Goal: Check status: Check status

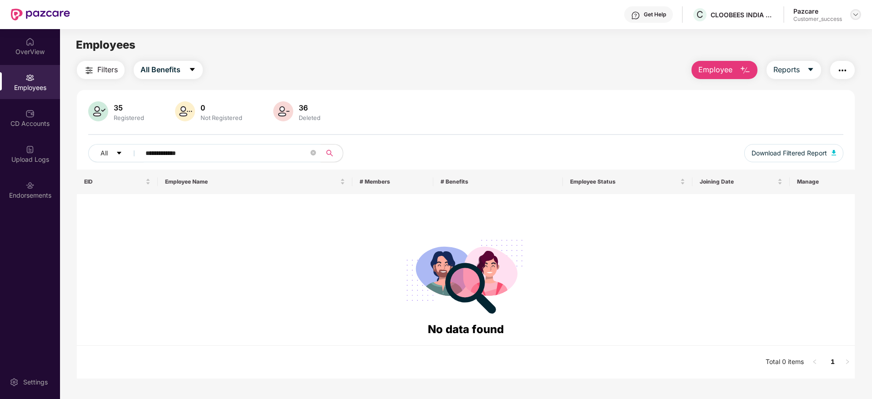
click at [855, 9] on div at bounding box center [855, 14] width 11 height 11
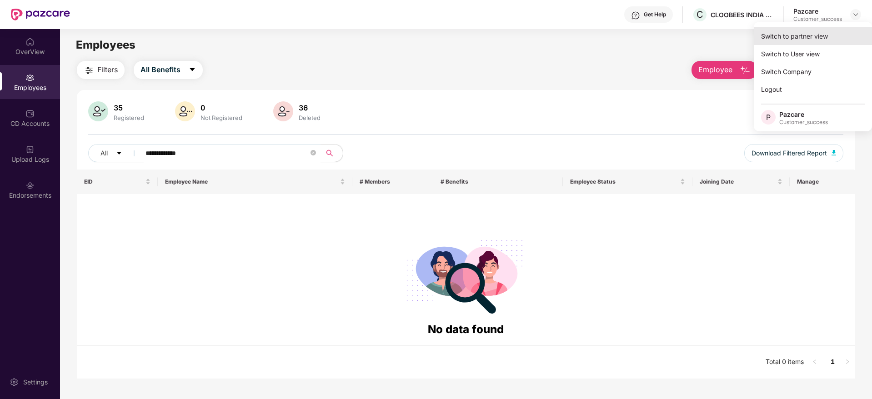
click at [827, 34] on div "Switch to partner view" at bounding box center [813, 36] width 118 height 18
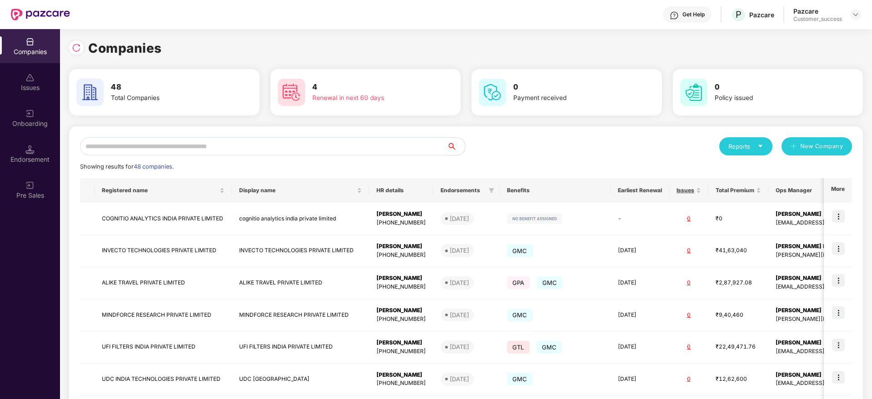
click at [283, 144] on input "text" at bounding box center [263, 146] width 367 height 18
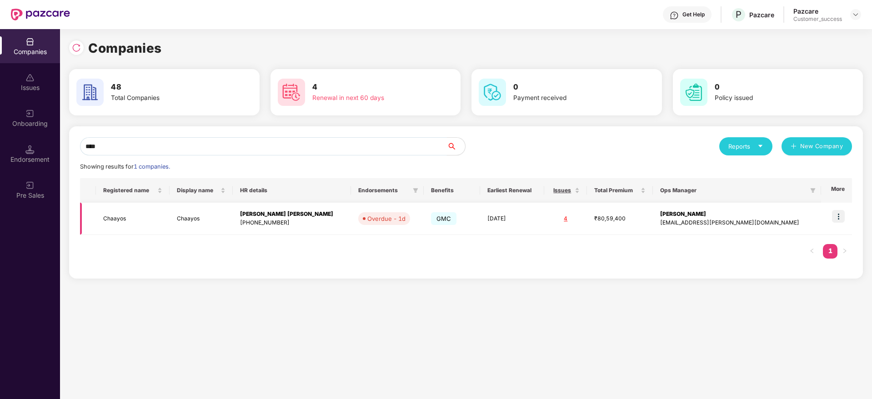
type input "****"
click at [839, 218] on img at bounding box center [838, 216] width 13 height 13
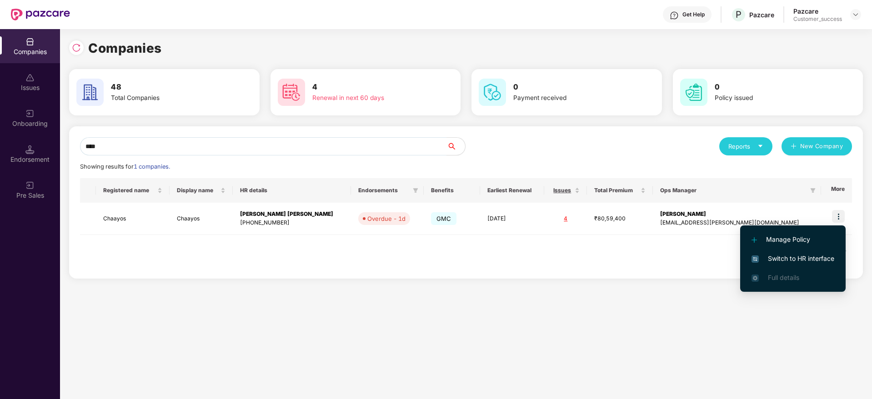
click at [788, 257] on span "Switch to HR interface" at bounding box center [793, 259] width 83 height 10
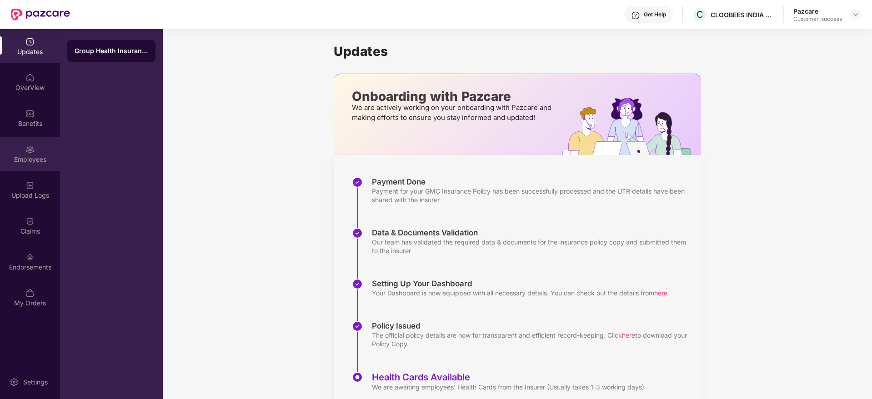
click at [33, 156] on div "Employees" at bounding box center [30, 159] width 60 height 9
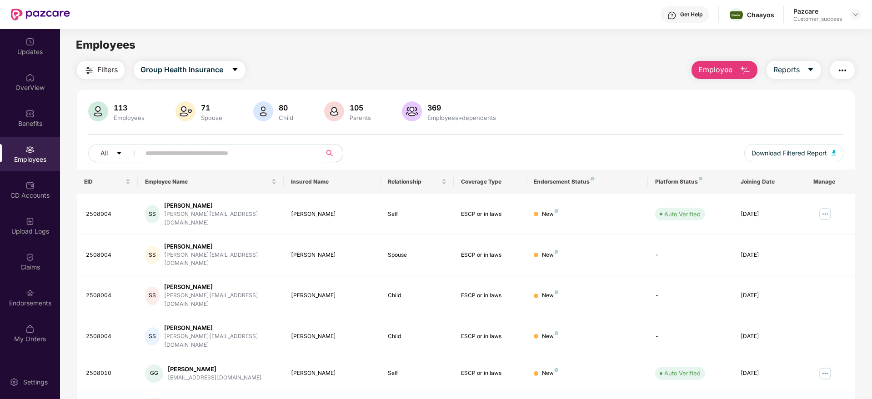
click at [246, 159] on input "text" at bounding box center [227, 153] width 163 height 14
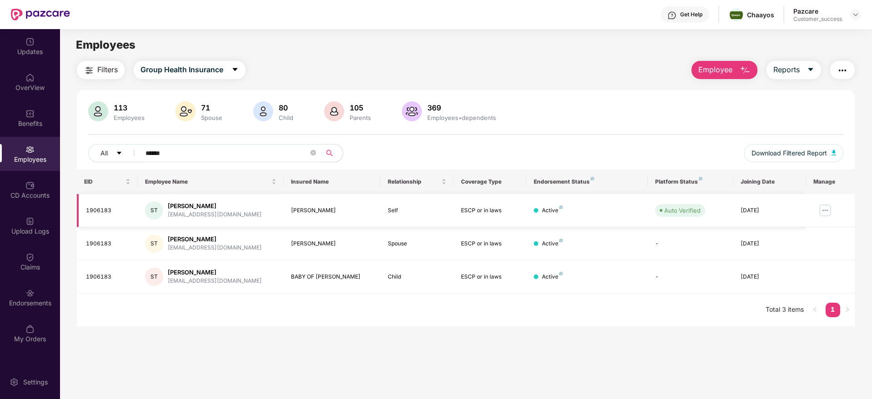
type input "******"
click at [828, 207] on img at bounding box center [825, 210] width 15 height 15
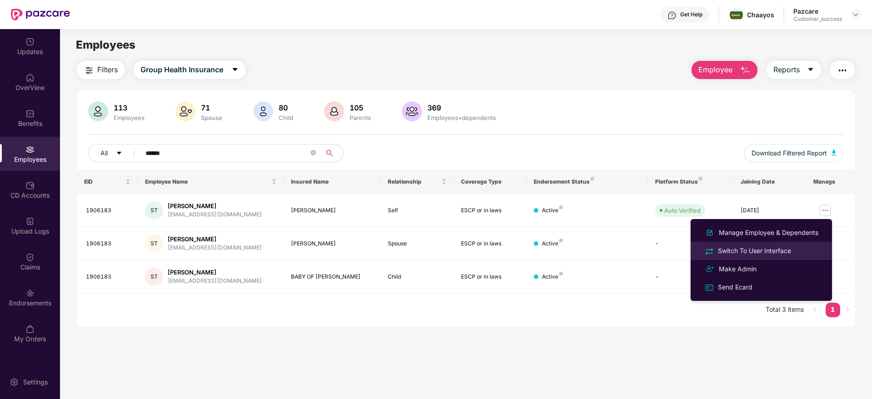
click at [775, 248] on div "Switch To User Interface" at bounding box center [754, 251] width 77 height 10
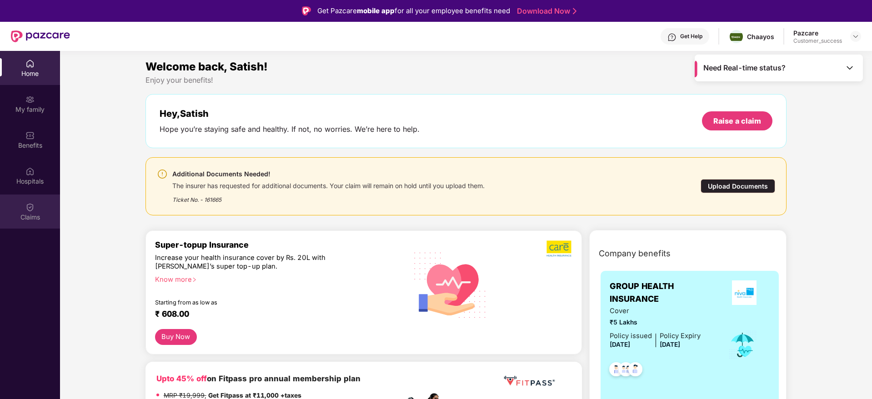
click at [30, 204] on img at bounding box center [29, 207] width 9 height 9
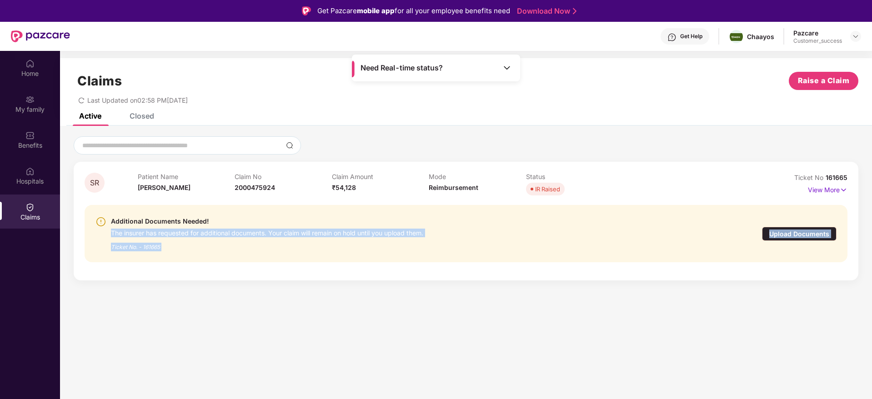
drag, startPoint x: 238, startPoint y: 206, endPoint x: 281, endPoint y: 211, distance: 43.5
click at [281, 211] on body "Get Pazcare mobile app for all your employee benefits need Download Now Get Hel…" at bounding box center [436, 199] width 872 height 399
click at [238, 293] on section "Claims Raise a Claim Last Updated on 02:58 PM[DATE] Active Closed SR Patient Na…" at bounding box center [466, 250] width 812 height 399
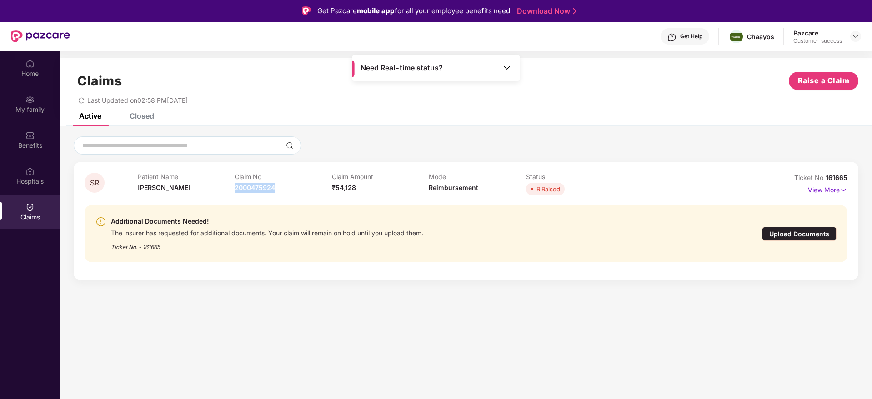
drag, startPoint x: 279, startPoint y: 188, endPoint x: 235, endPoint y: 192, distance: 44.3
click at [235, 192] on div "Claim No 2000475924" at bounding box center [283, 185] width 97 height 25
copy span "2000475924"
click at [249, 91] on div "Last Updated on 02:58 PM[DATE]" at bounding box center [466, 97] width 785 height 14
click at [859, 36] on img at bounding box center [855, 36] width 7 height 7
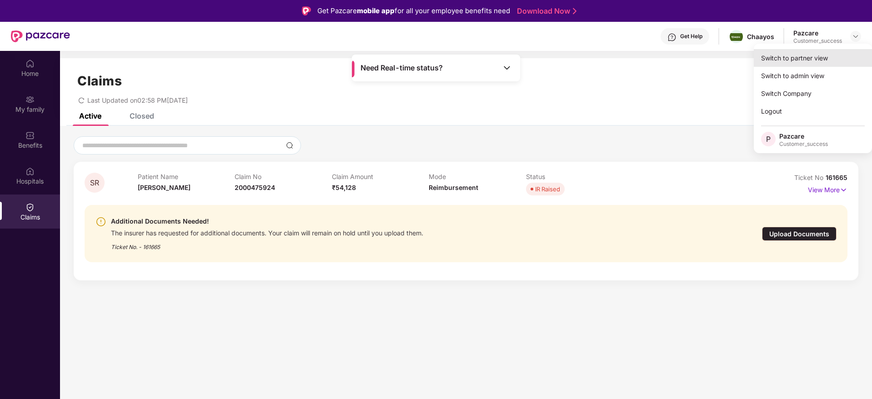
click at [821, 56] on div "Switch to partner view" at bounding box center [813, 58] width 118 height 18
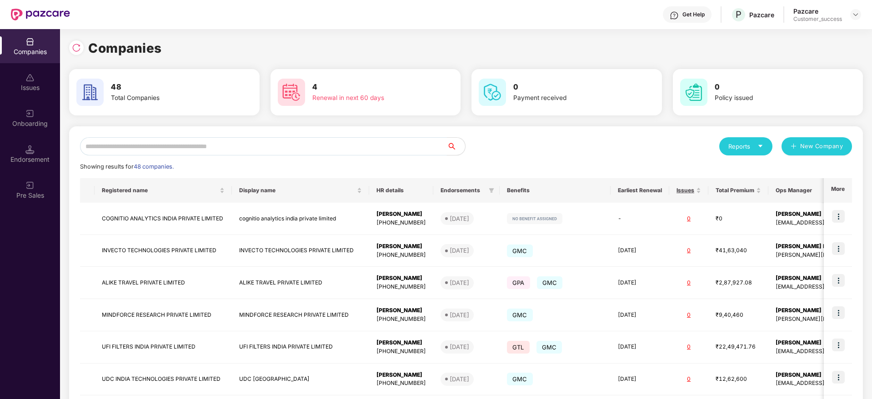
click at [278, 147] on input "text" at bounding box center [263, 146] width 367 height 18
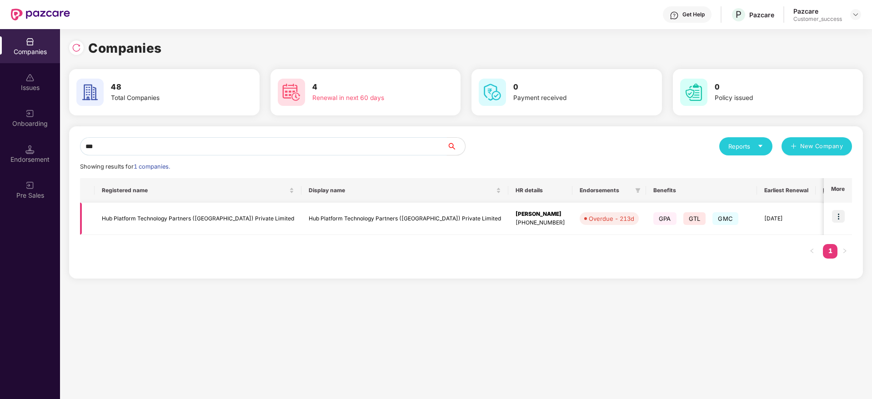
type input "***"
click at [839, 219] on img at bounding box center [838, 216] width 13 height 13
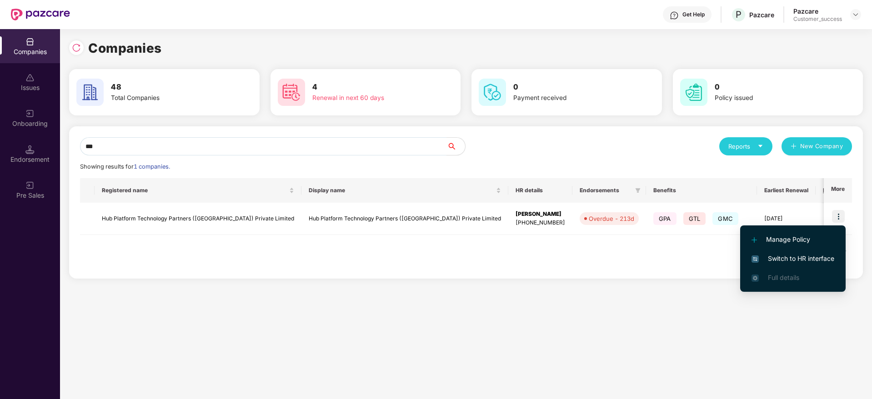
click at [788, 256] on span "Switch to HR interface" at bounding box center [793, 259] width 83 height 10
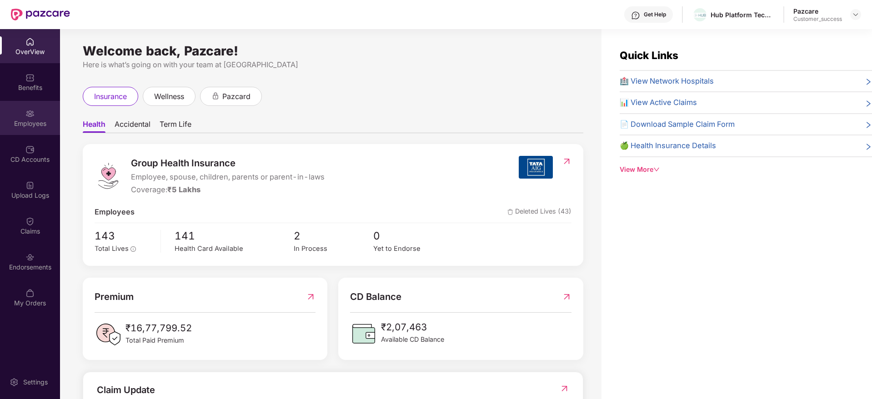
click at [26, 120] on div "Employees" at bounding box center [30, 123] width 60 height 9
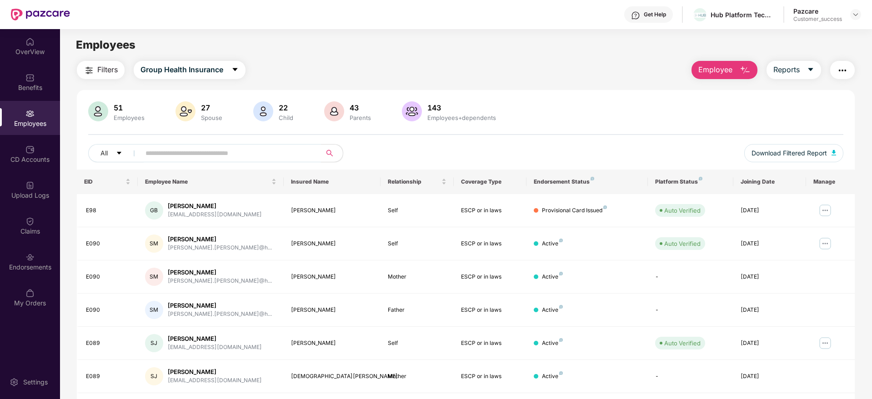
click at [194, 153] on input "text" at bounding box center [227, 153] width 163 height 14
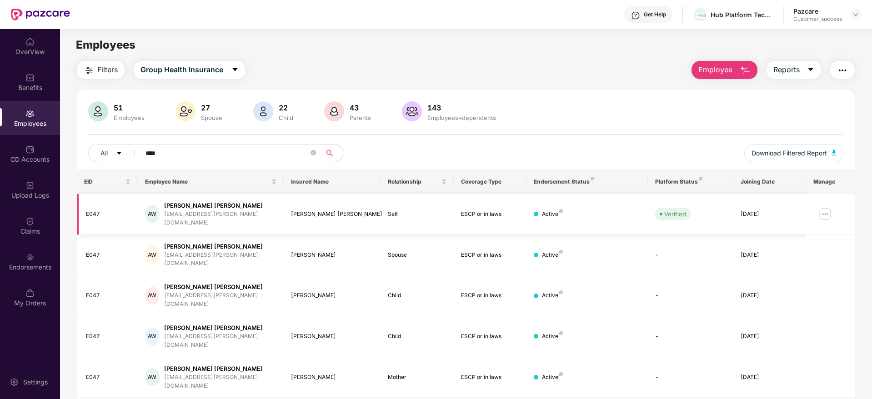
type input "****"
click at [829, 208] on img at bounding box center [825, 214] width 15 height 15
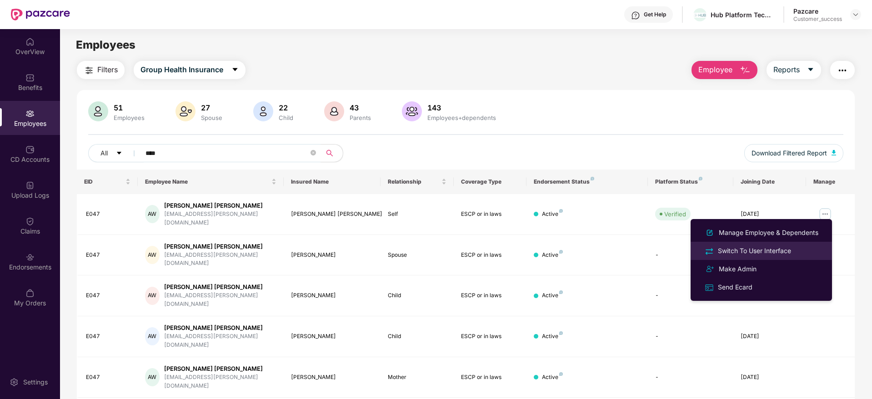
click at [741, 246] on div "Switch To User Interface" at bounding box center [754, 251] width 77 height 10
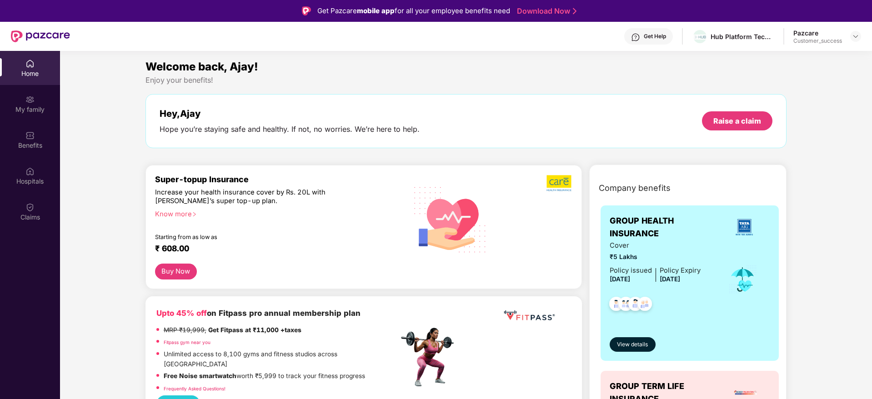
click at [33, 213] on div "Claims" at bounding box center [30, 217] width 60 height 9
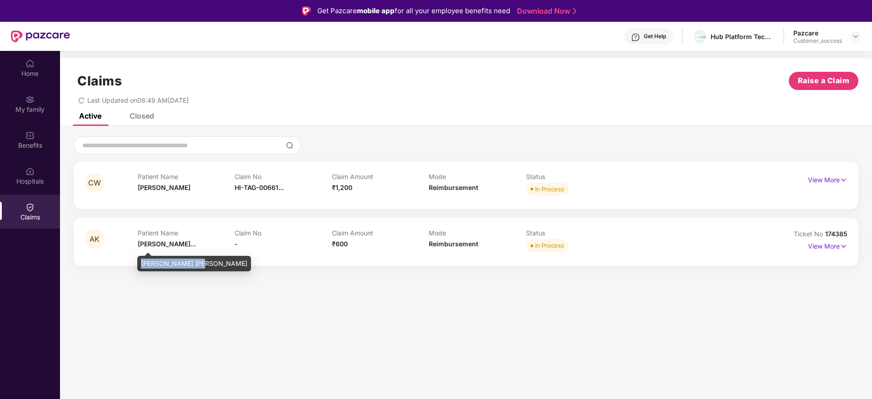
drag, startPoint x: 141, startPoint y: 266, endPoint x: 204, endPoint y: 265, distance: 62.3
click at [204, 265] on div "[PERSON_NAME] [PERSON_NAME]" at bounding box center [194, 263] width 114 height 15
copy div "[PERSON_NAME] [PERSON_NAME]"
click at [845, 246] on img at bounding box center [844, 246] width 8 height 10
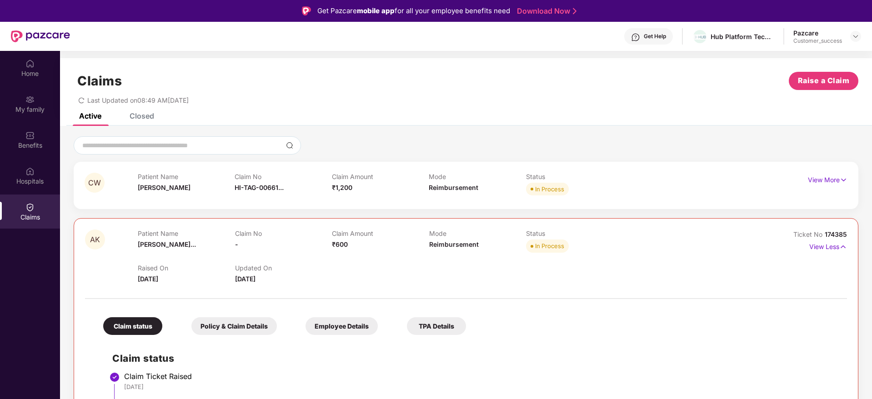
click at [318, 215] on div "CW Patient Name [PERSON_NAME] Claim No HI-TAG-00661... Claim Amount ₹1,200 Mode…" at bounding box center [466, 385] width 785 height 447
click at [133, 119] on div "Closed" at bounding box center [142, 115] width 25 height 9
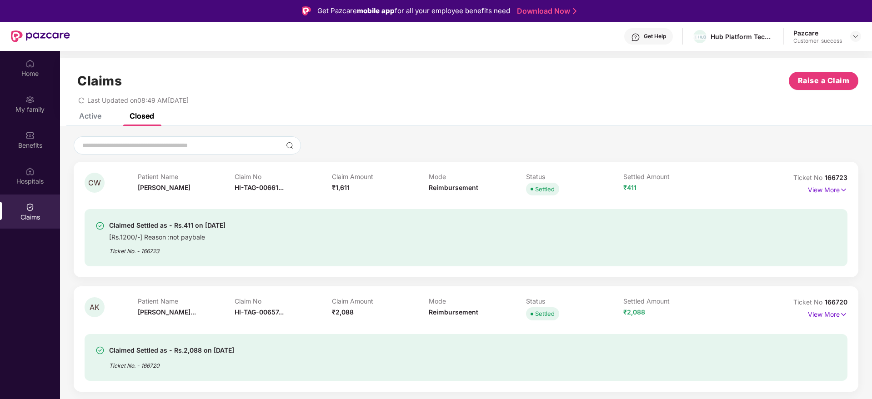
click at [403, 112] on div "Claims Raise a Claim Last Updated on 08:49 AM[DATE]" at bounding box center [466, 85] width 812 height 55
click at [90, 118] on div "Active" at bounding box center [90, 115] width 22 height 9
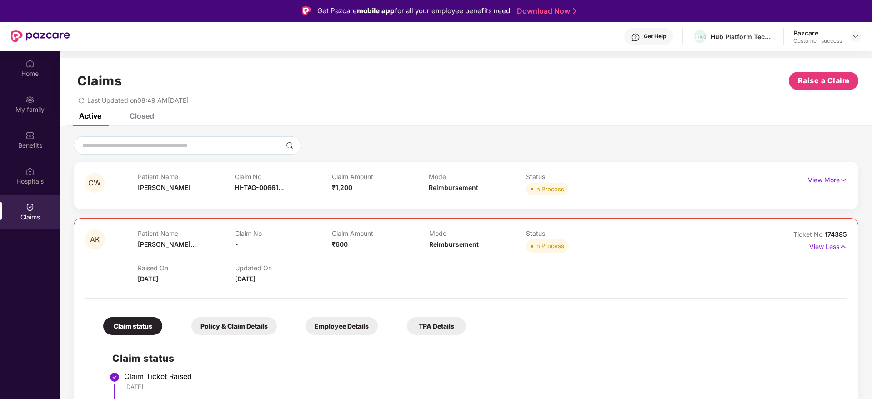
click at [409, 99] on div "Last Updated on 08:49 AM[DATE]" at bounding box center [466, 97] width 785 height 14
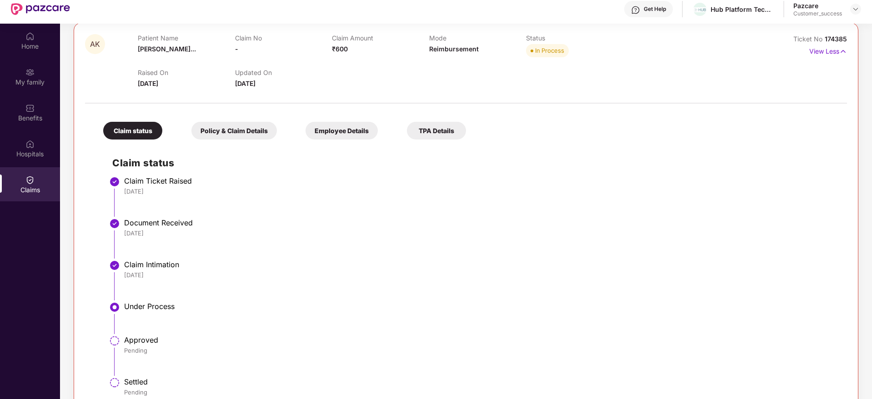
scroll to position [51, 0]
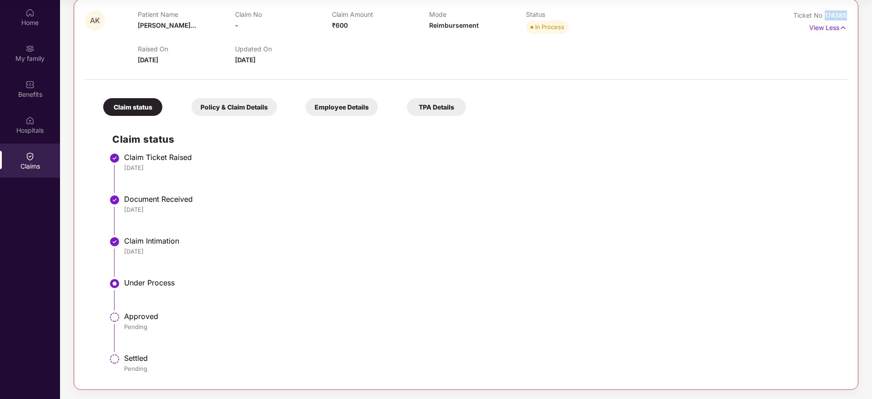
drag, startPoint x: 848, startPoint y: 15, endPoint x: 825, endPoint y: 15, distance: 22.7
click at [825, 15] on div "AK Patient Name [PERSON_NAME]... Claim No - Claim Amount ₹600 Mode Reimbursemen…" at bounding box center [466, 194] width 785 height 391
copy span "174385"
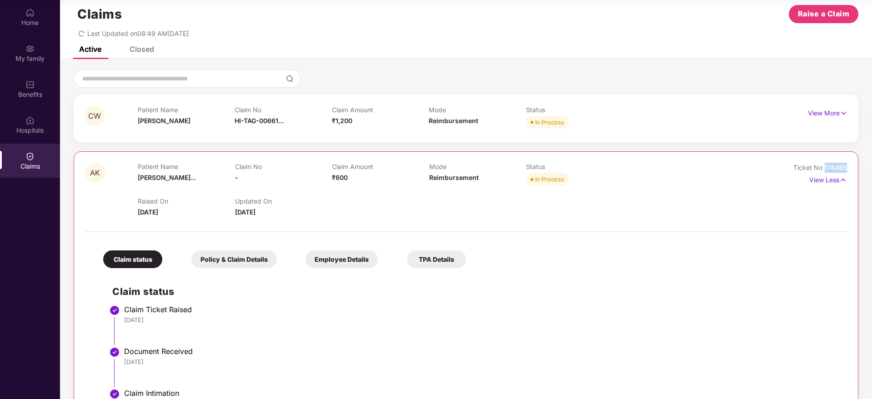
scroll to position [5, 0]
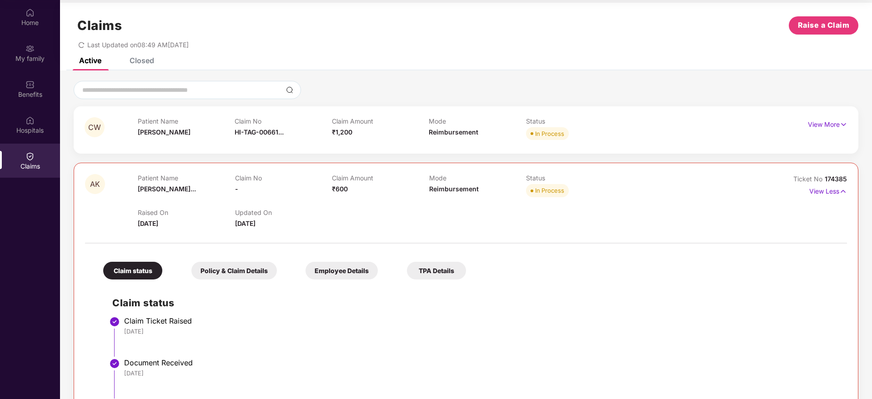
click at [736, 175] on div "AK Patient Name [PERSON_NAME]... Claim No - Claim Amount ₹600 Mode Reimbursemen…" at bounding box center [466, 201] width 762 height 54
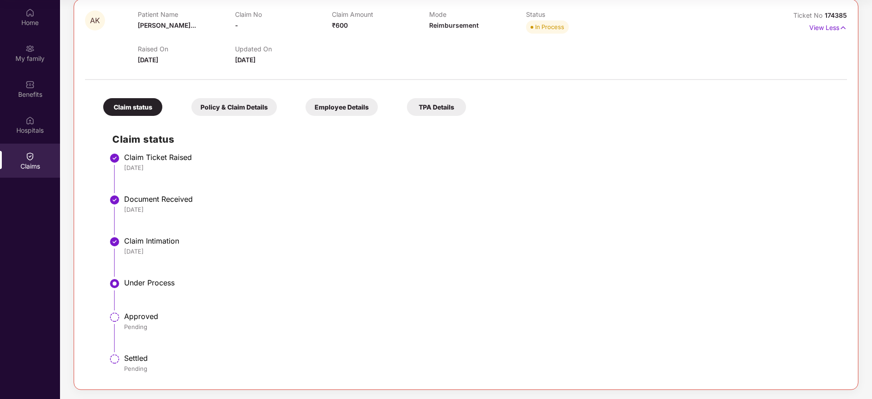
click at [871, 101] on div "CW Patient Name [PERSON_NAME] Claim No HI-TAG-00661... Claim Amount ₹1,200 Mode…" at bounding box center [466, 153] width 812 height 473
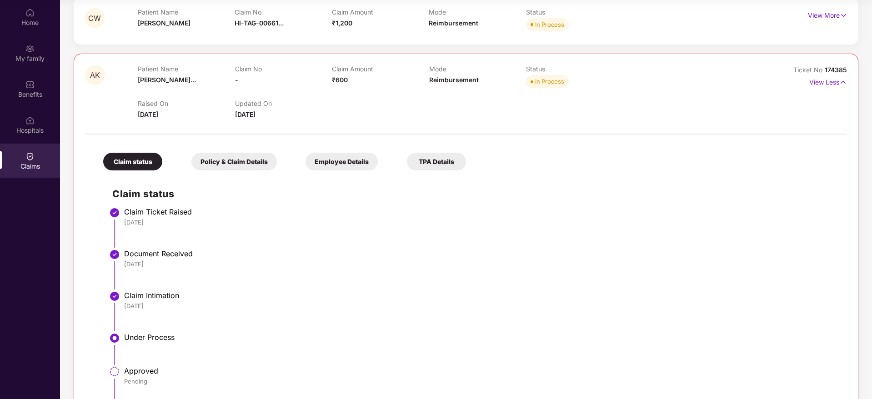
scroll to position [86, 0]
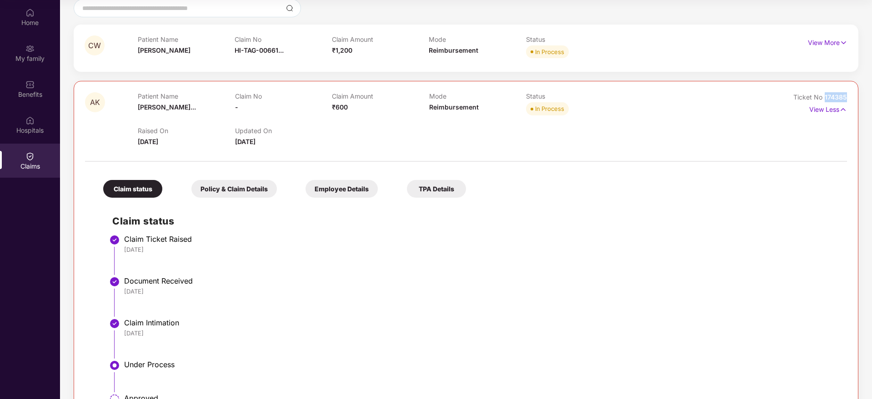
drag, startPoint x: 847, startPoint y: 99, endPoint x: 824, endPoint y: 98, distance: 22.8
click at [824, 98] on div "AK Patient Name [PERSON_NAME]... Claim No - Claim Amount ₹600 Mode Reimbursemen…" at bounding box center [466, 276] width 785 height 391
copy span "174385"
